Goal: Information Seeking & Learning: Find specific fact

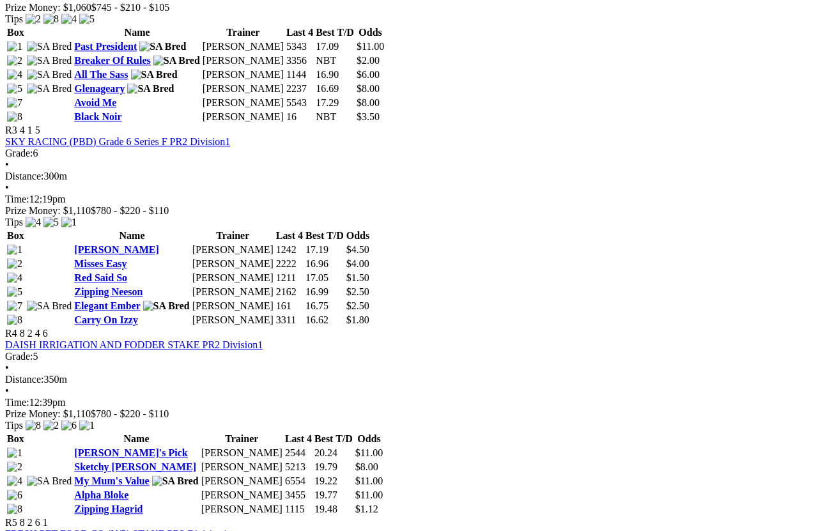
scroll to position [929, 0]
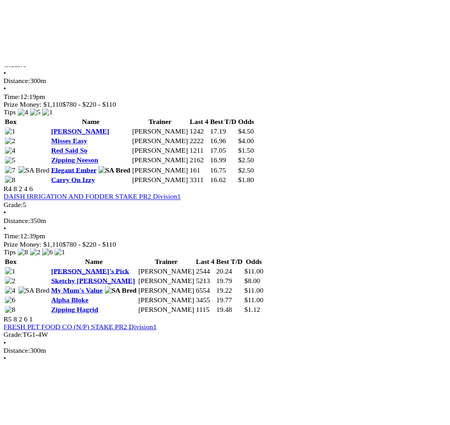
scroll to position [982, 0]
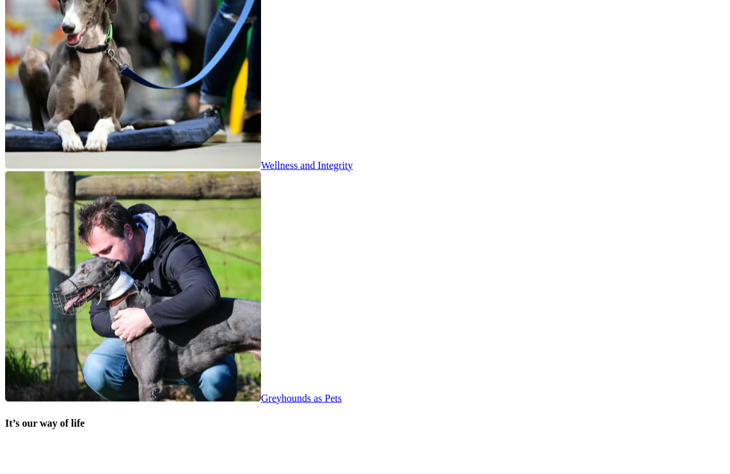
scroll to position [2228, 0]
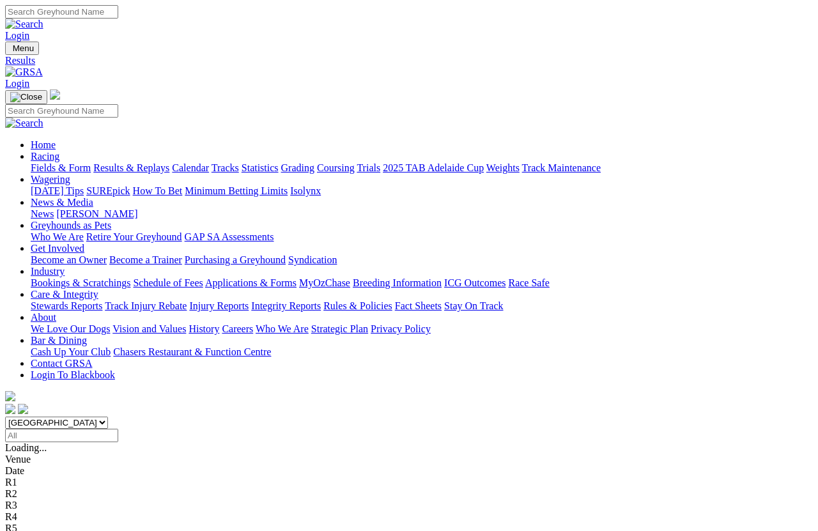
scroll to position [17, 0]
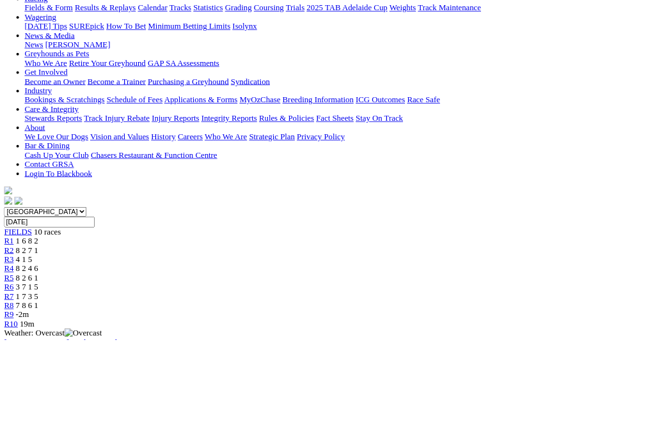
scroll to position [159, 0]
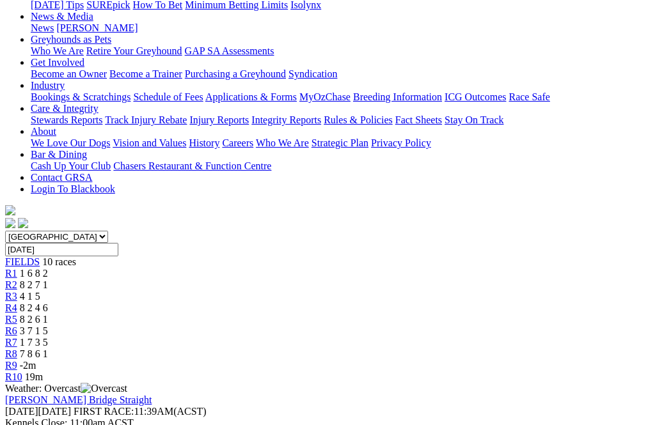
scroll to position [185, 0]
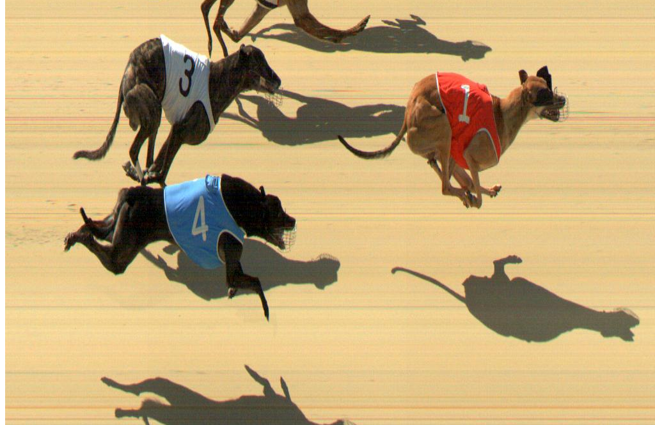
scroll to position [988, 0]
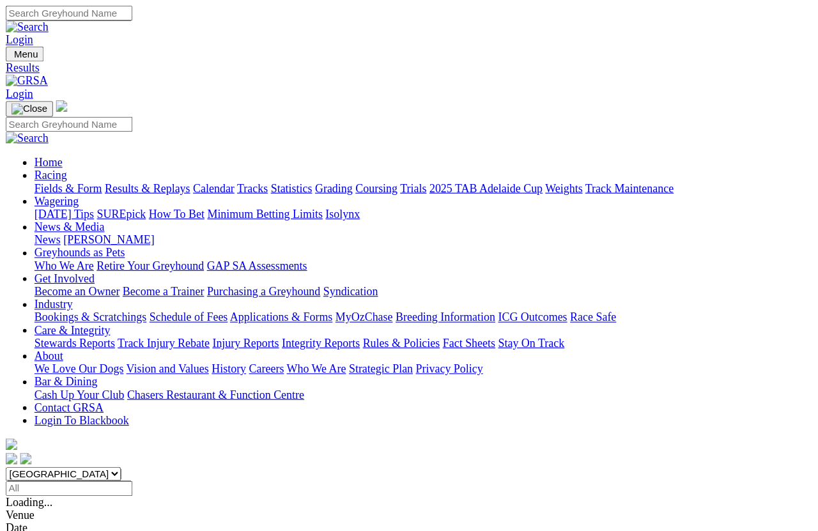
scroll to position [17, 0]
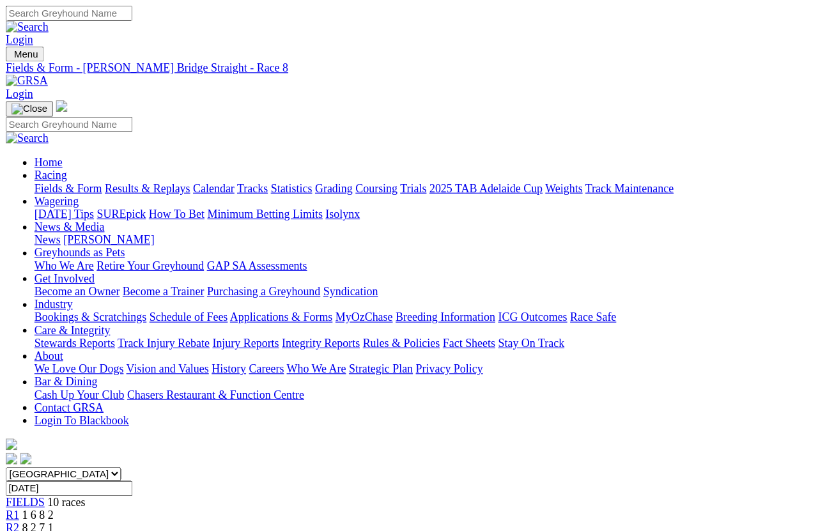
scroll to position [9, 0]
